Goal: Information Seeking & Learning: Learn about a topic

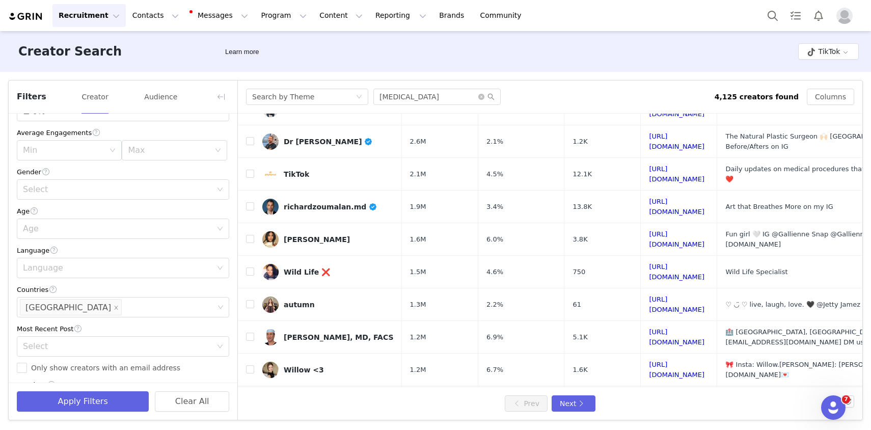
scroll to position [335, 0]
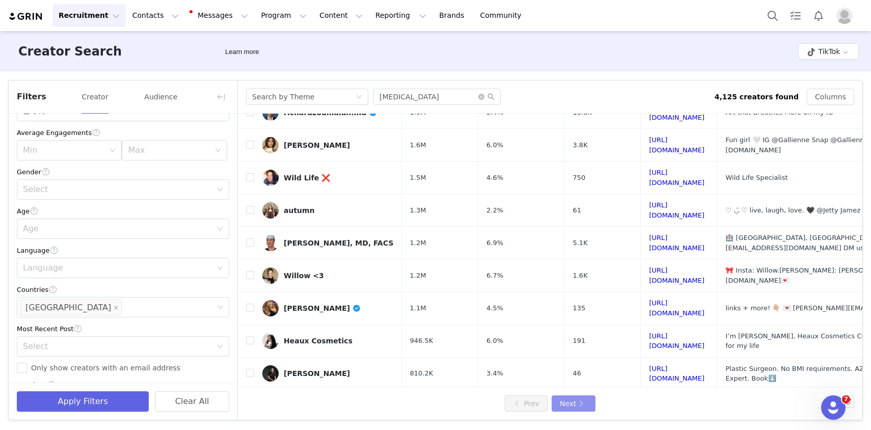
click at [579, 404] on button "Next" at bounding box center [574, 403] width 44 height 16
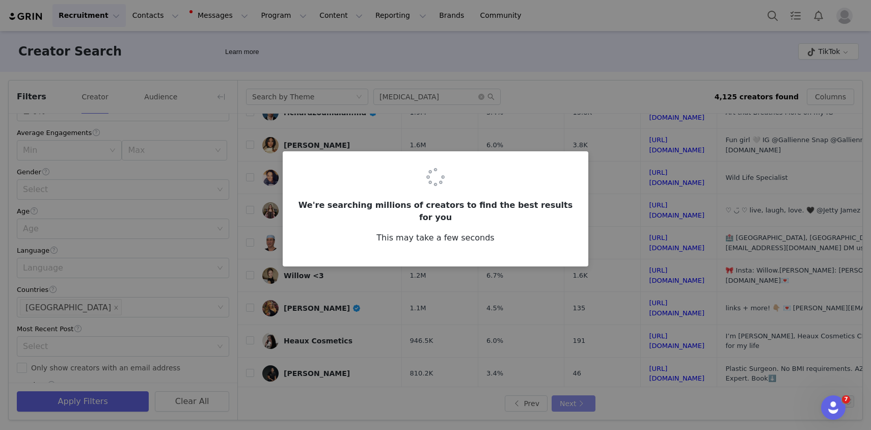
scroll to position [0, 0]
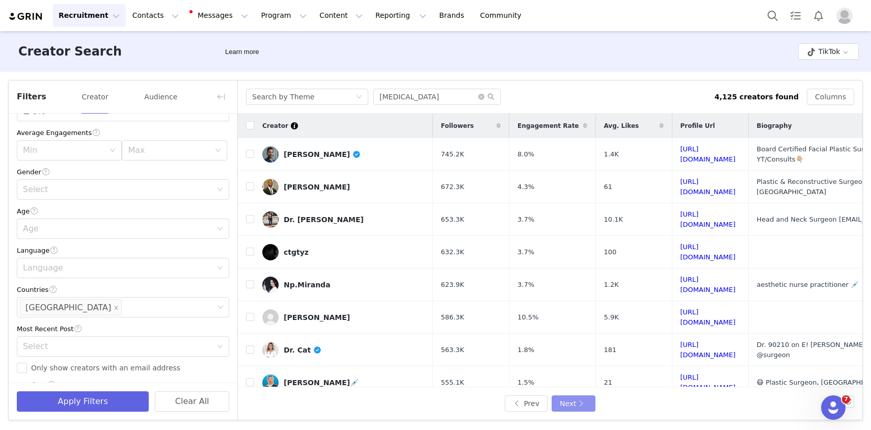
click at [579, 404] on button "Next" at bounding box center [574, 403] width 44 height 16
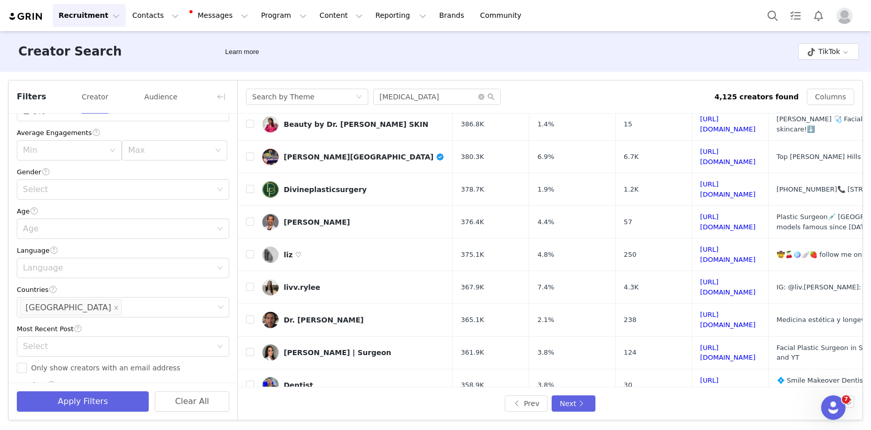
scroll to position [339, 0]
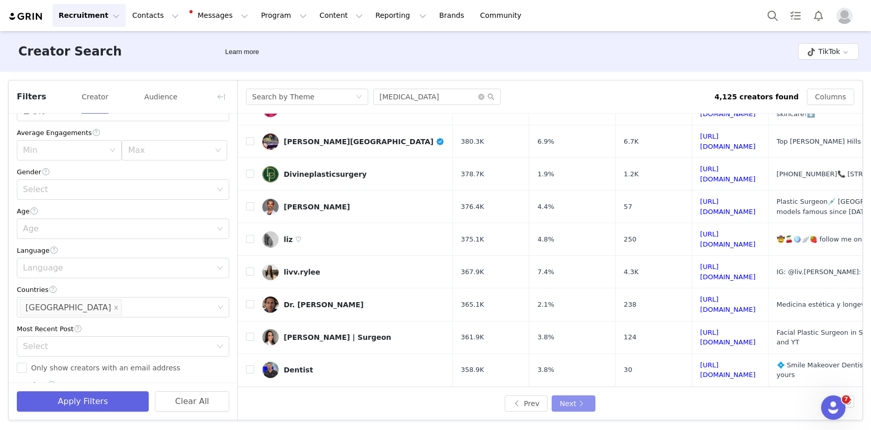
click at [574, 403] on button "Next" at bounding box center [574, 403] width 44 height 16
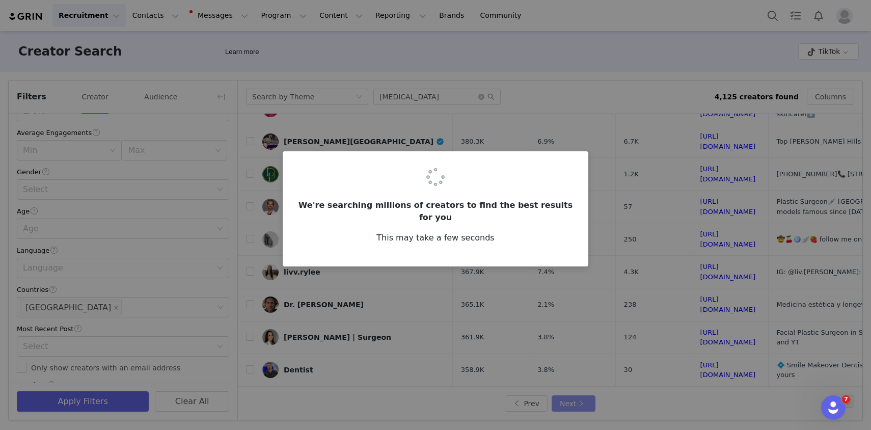
scroll to position [0, 0]
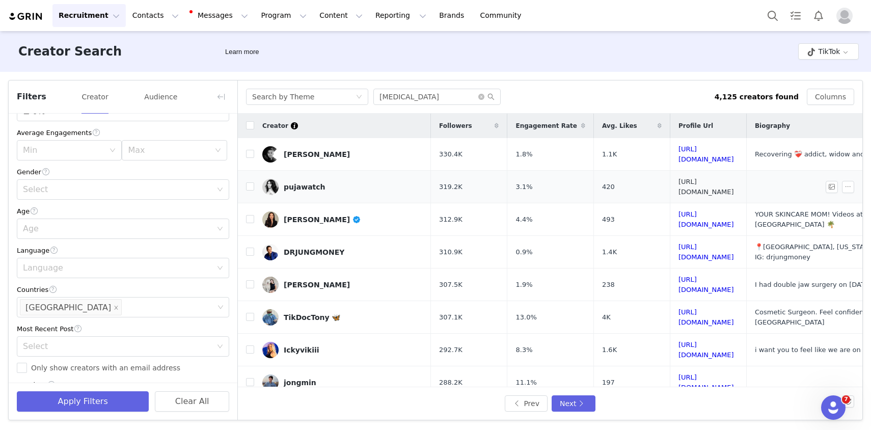
click at [679, 181] on link "https://www.tiktok.com/share/user/6793049294950745094" at bounding box center [707, 187] width 56 height 18
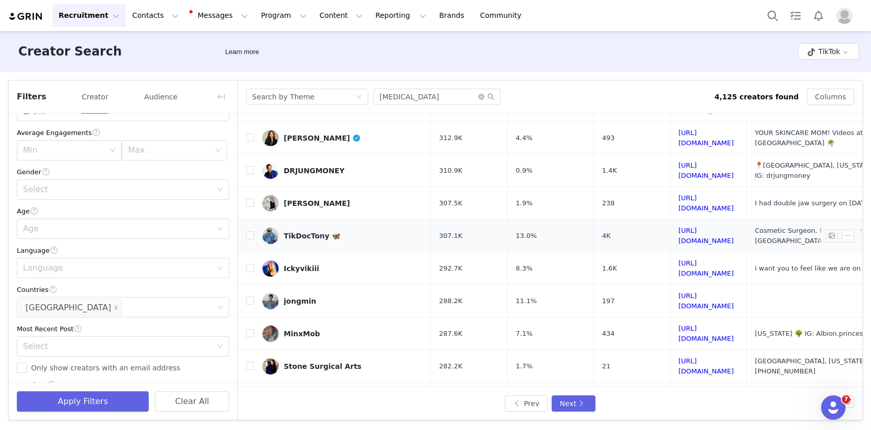
scroll to position [84, 0]
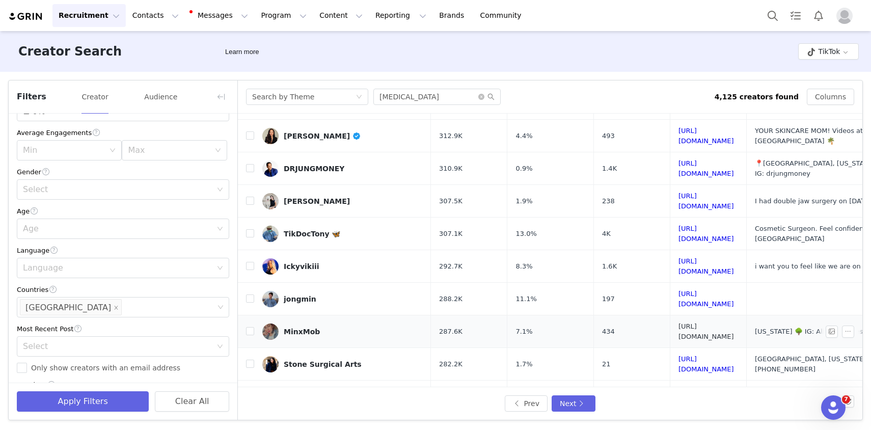
click at [686, 323] on link "https://www.tiktok.com/share/user/6952613124768187397" at bounding box center [707, 332] width 56 height 18
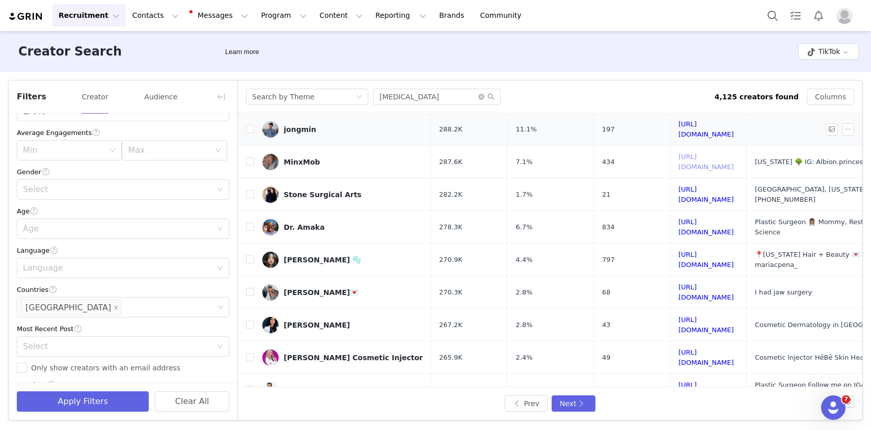
scroll to position [335, 0]
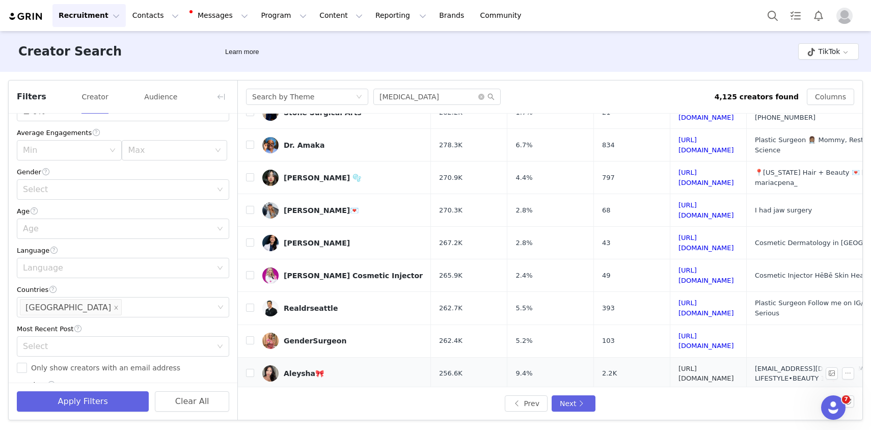
click at [725, 365] on link "https://www.tiktok.com/share/user/6733006639459451909" at bounding box center [707, 374] width 56 height 18
